Goal: Navigation & Orientation: Find specific page/section

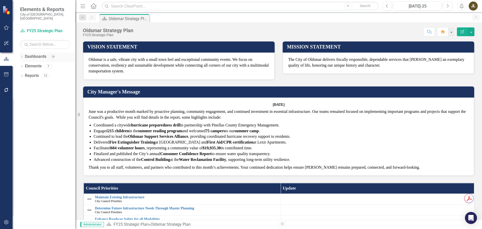
click at [22, 55] on icon at bounding box center [21, 56] width 1 height 2
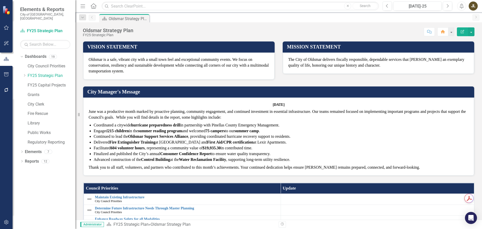
click at [22, 73] on div "Dropdown Dashboards 19 City Council Priorities Dropdown FY25 Strategic Plan FY2…" at bounding box center [47, 99] width 55 height 95
click at [24, 74] on icon "Dropdown" at bounding box center [25, 75] width 4 height 3
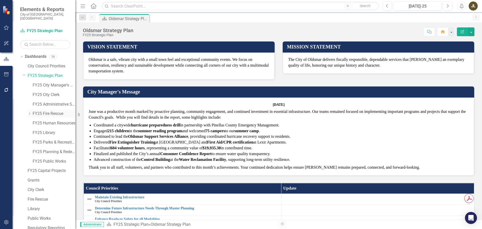
click at [48, 111] on link "FY25 Fire Rescue" at bounding box center [54, 114] width 43 height 6
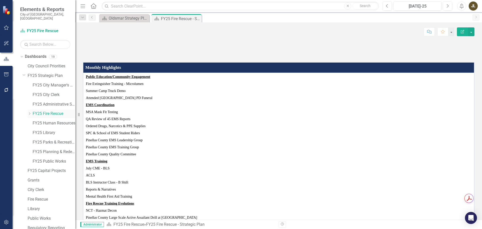
scroll to position [19, 0]
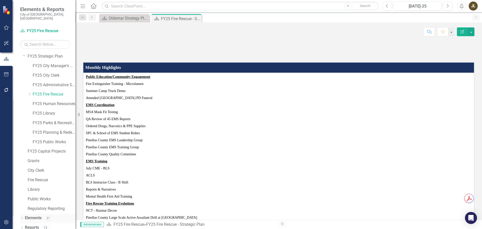
click at [20, 217] on icon "Dropdown" at bounding box center [22, 218] width 4 height 3
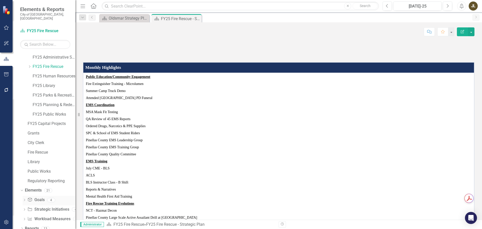
scroll to position [48, 0]
click at [45, 215] on link "Workload Measures Workload Measures" at bounding box center [48, 218] width 43 height 6
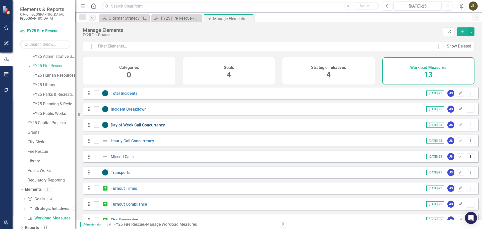
click at [154, 127] on link "Day of Week Call Concurrency" at bounding box center [138, 124] width 54 height 5
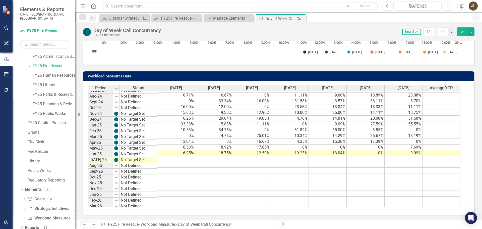
scroll to position [201, 0]
click at [188, 158] on tbody "Aug-23 Not Defined 9.09% 16.67% 18.18% 8.33% 0% 9.68% 22.22% Sep-23 Not Defined…" at bounding box center [274, 124] width 372 height 214
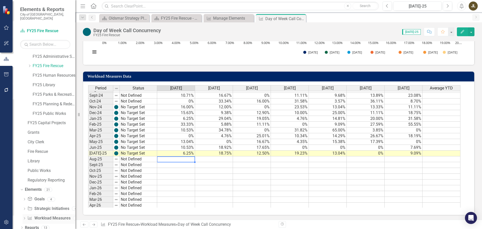
click at [47, 215] on link "Workload Measures Workload Measures" at bounding box center [48, 218] width 43 height 6
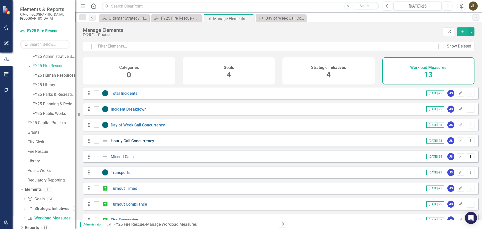
click at [133, 143] on link "Hourly Call Concurrency" at bounding box center [132, 140] width 43 height 5
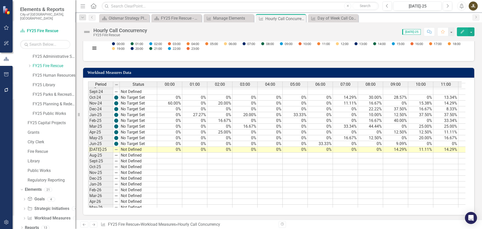
click at [396, 74] on h3 "Workload Measures Data" at bounding box center [279, 72] width 384 height 5
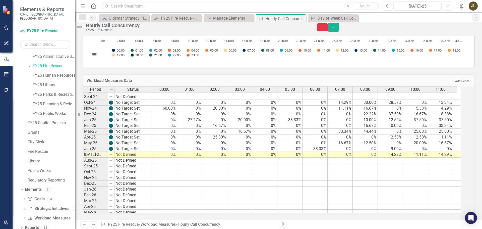
click at [328, 31] on button "Close" at bounding box center [322, 27] width 11 height 8
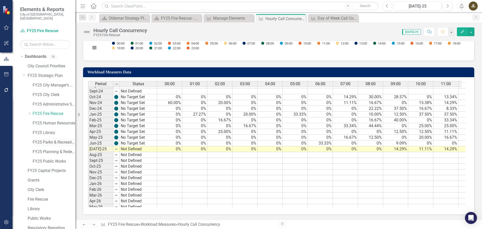
click at [52, 138] on div "FY25 Parks & Recreation" at bounding box center [54, 142] width 43 height 8
click at [52, 139] on link "FY25 Parks & Recreation" at bounding box center [54, 142] width 43 height 6
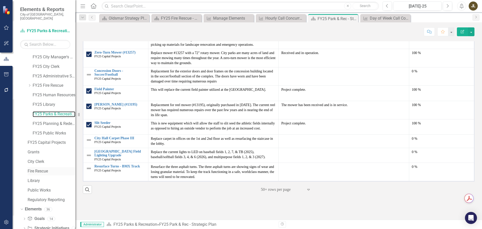
scroll to position [48, 0]
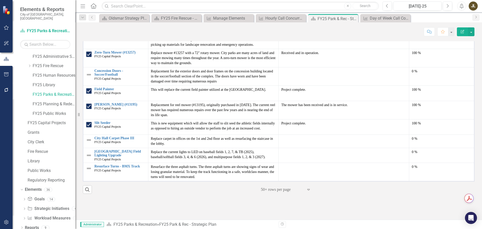
click at [6, 219] on button "button" at bounding box center [6, 222] width 11 height 11
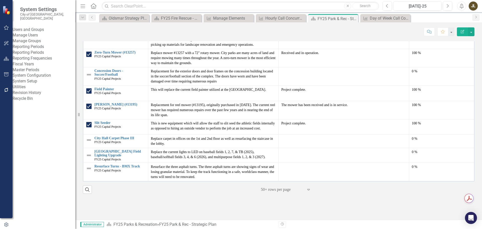
click at [41, 96] on link "Revision History" at bounding box center [44, 93] width 63 height 6
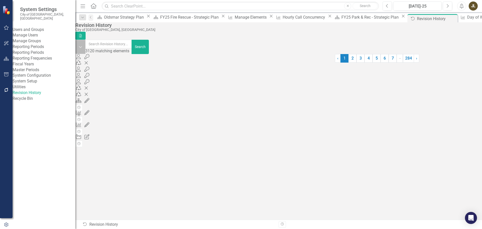
click at [82, 48] on icon "Dropdown" at bounding box center [81, 47] width 4 height 5
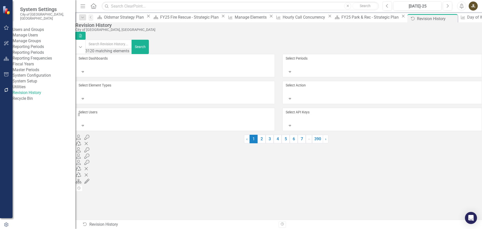
click at [80, 61] on div at bounding box center [79, 64] width 1 height 6
click at [325, 145] on link "2" at bounding box center [329, 141] width 8 height 9
